Goal: Information Seeking & Learning: Understand process/instructions

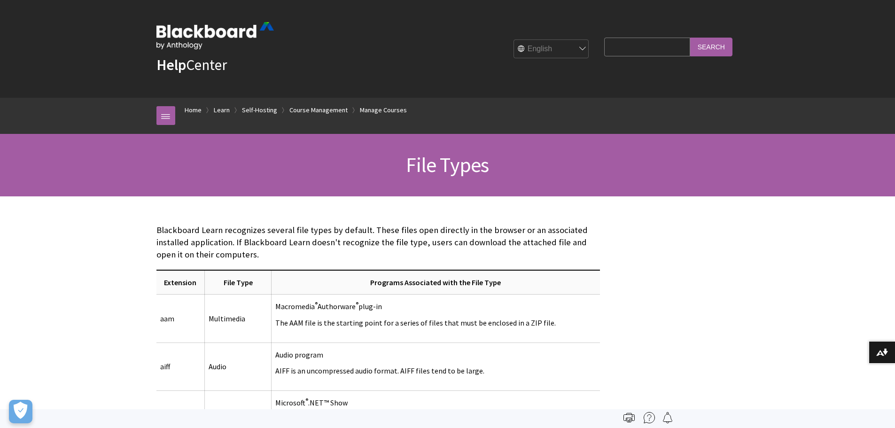
scroll to position [1225, 0]
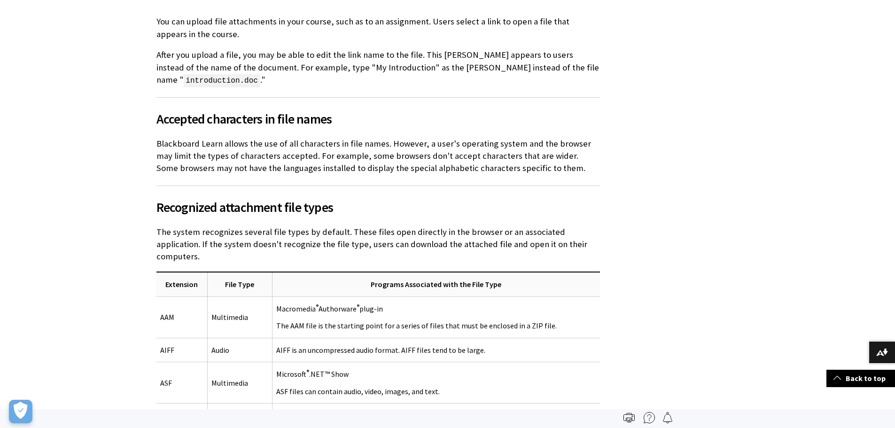
scroll to position [235, 0]
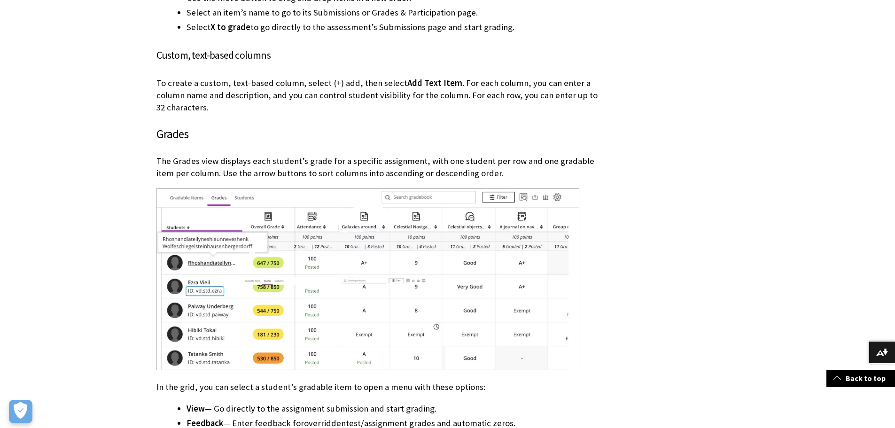
scroll to position [1269, 0]
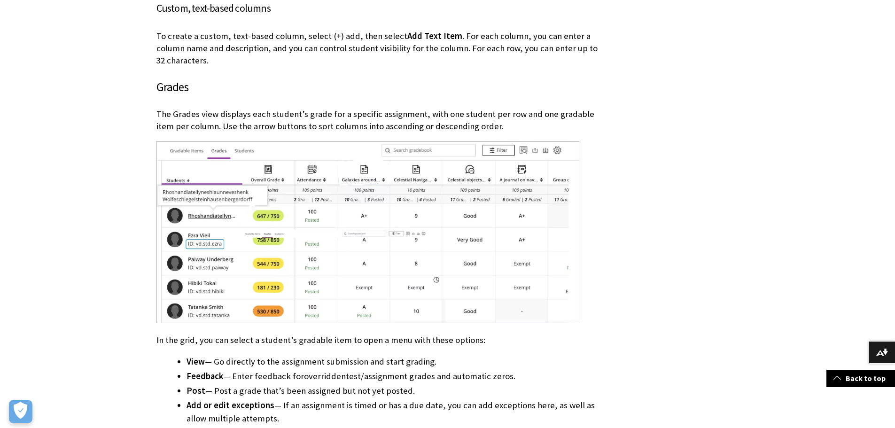
drag, startPoint x: 156, startPoint y: 111, endPoint x: 478, endPoint y: 128, distance: 322.8
click at [478, 128] on p "The Grades view displays each student’s grade for a specific assignment, with o…" at bounding box center [378, 120] width 444 height 24
copy p "The Grades view displays each student’s grade for a specific assignment, with o…"
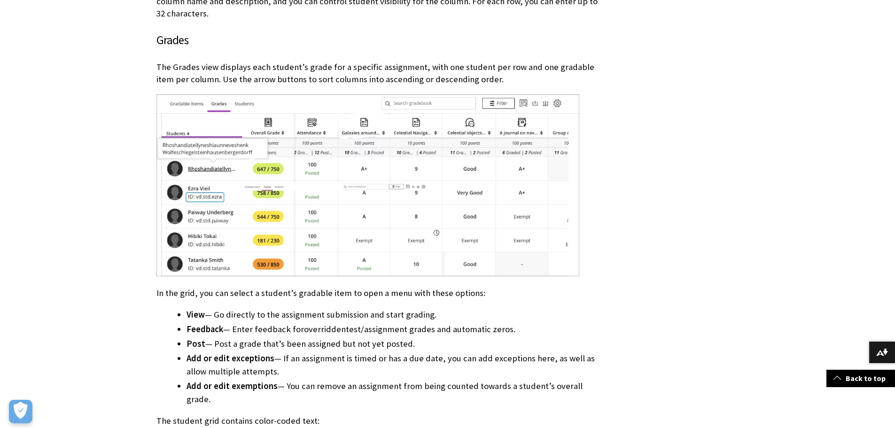
scroll to position [1363, 0]
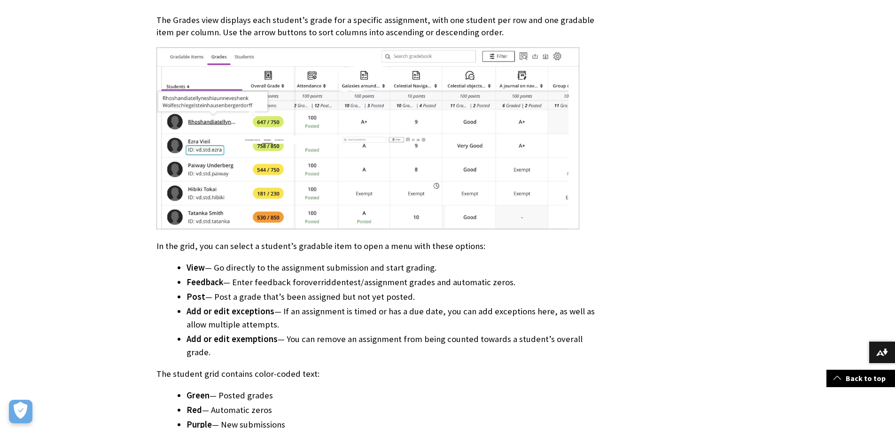
drag, startPoint x: 594, startPoint y: 336, endPoint x: 155, endPoint y: 249, distance: 448.0
copy div "In the grid, you can select a student’s gradable item to open a menu with these…"
click at [467, 368] on p "The student grid contains color-coded text:" at bounding box center [378, 374] width 444 height 12
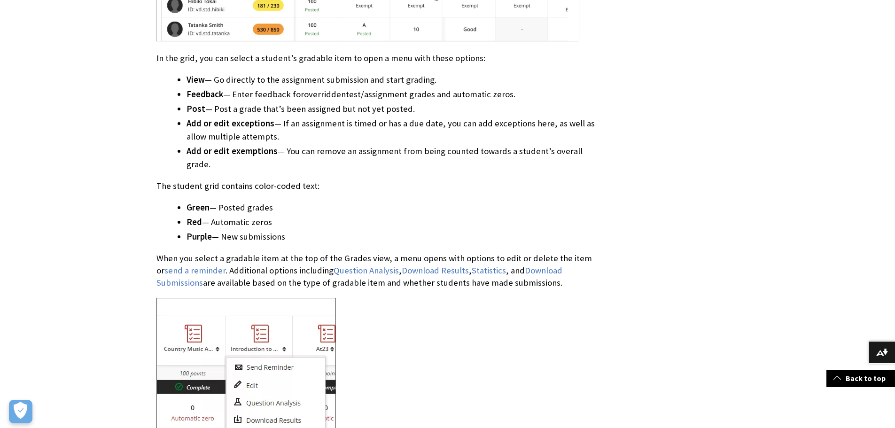
scroll to position [1598, 0]
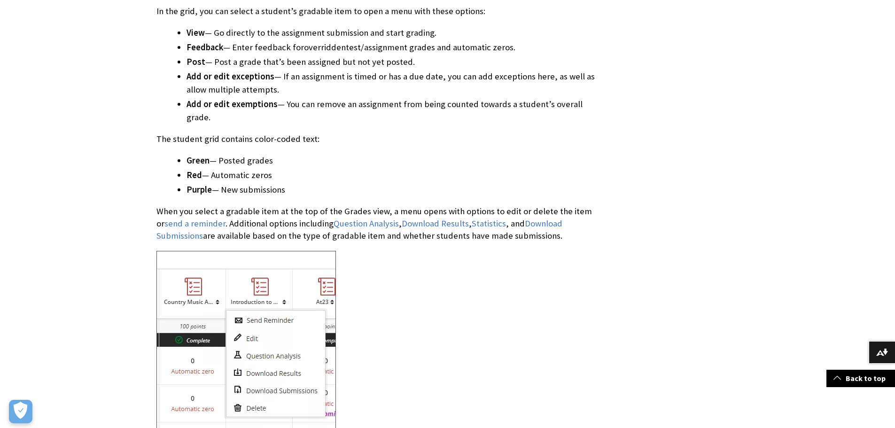
drag, startPoint x: 567, startPoint y: 225, endPoint x: 146, endPoint y: 202, distance: 421.2
copy p "When you select a gradable item at the top of the Grades view, a menu opens wit…"
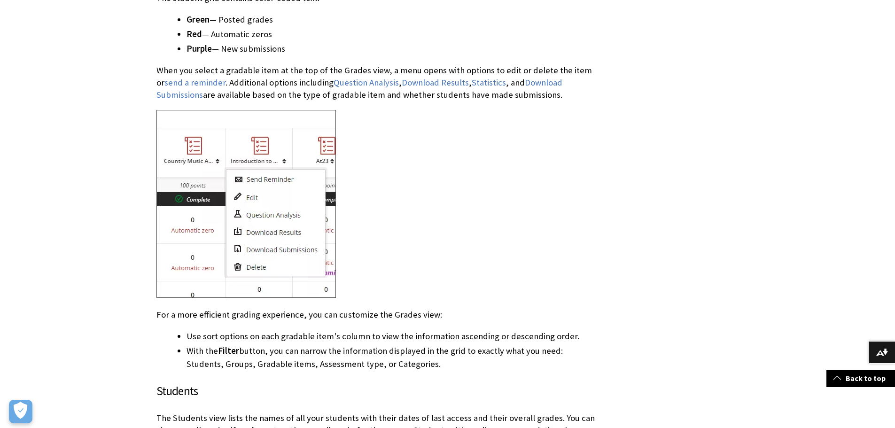
scroll to position [1786, 0]
